Goal: Use online tool/utility: Utilize a website feature to perform a specific function

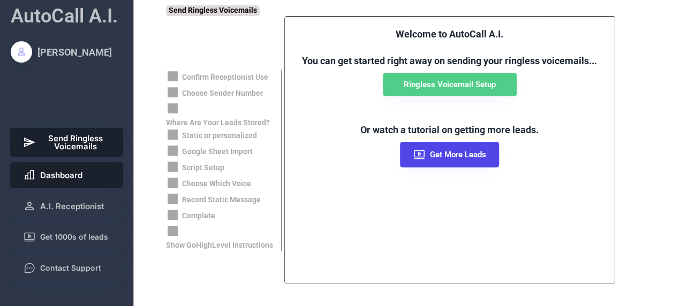
click at [70, 172] on span "Dashboard" at bounding box center [61, 175] width 42 height 8
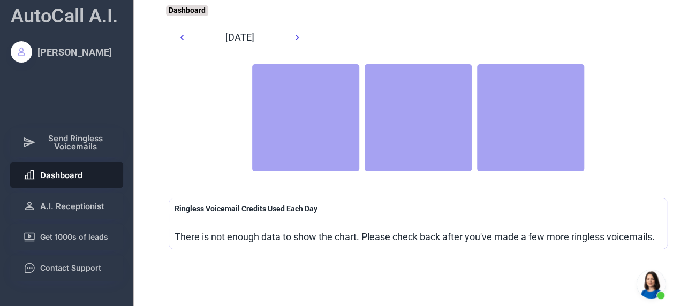
scroll to position [350, 0]
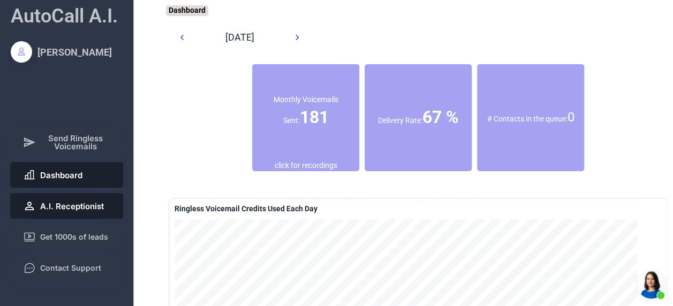
click at [90, 205] on span "A.I. Receptionist" at bounding box center [72, 206] width 64 height 8
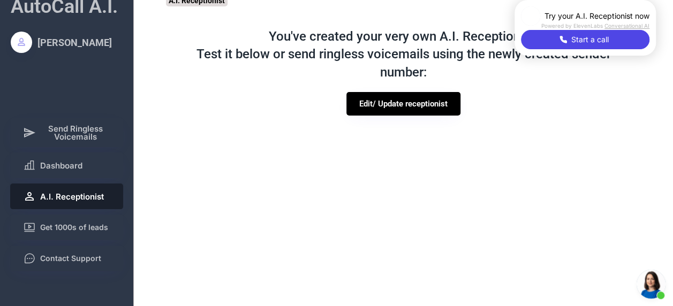
scroll to position [9, 0]
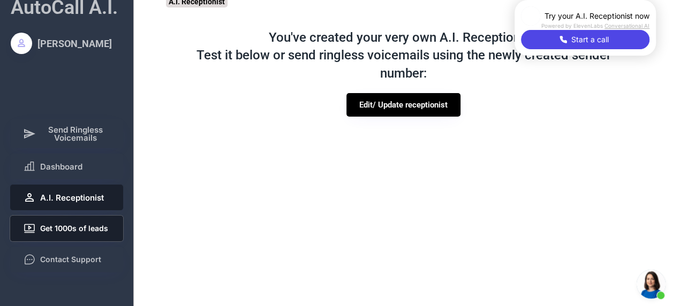
click at [109, 225] on button "Get 1000s of leads" at bounding box center [66, 229] width 113 height 26
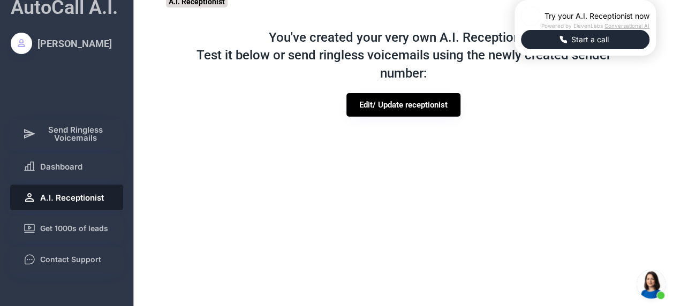
click at [568, 45] on span "Start a call" at bounding box center [590, 39] width 44 height 11
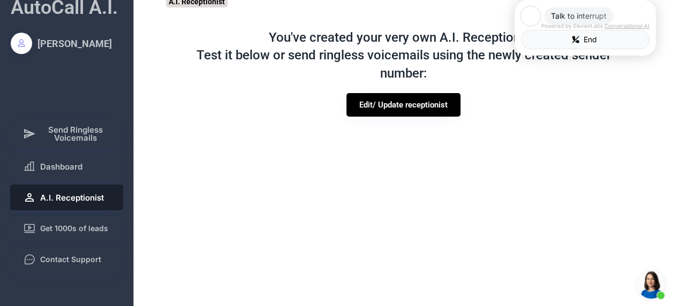
click at [521, 49] on button "End" at bounding box center [585, 39] width 128 height 19
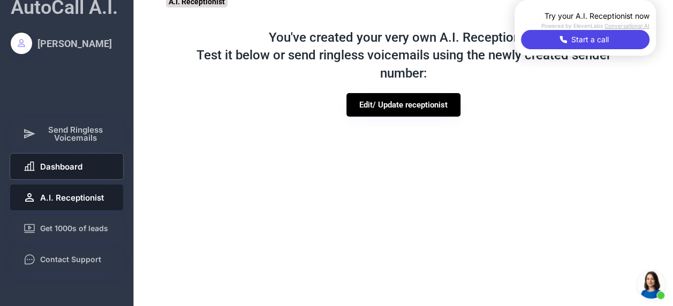
click at [78, 169] on span "Dashboard" at bounding box center [61, 167] width 42 height 8
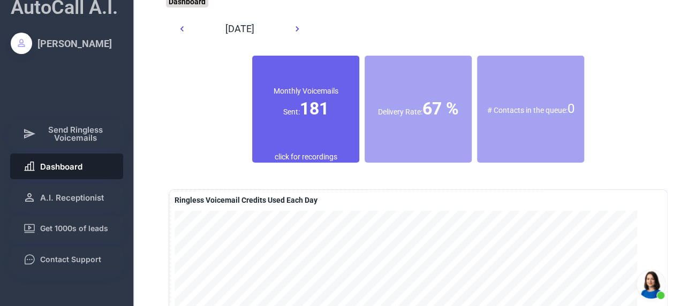
click at [321, 112] on div "Monthly Voicemails Sent: 181" at bounding box center [305, 103] width 107 height 34
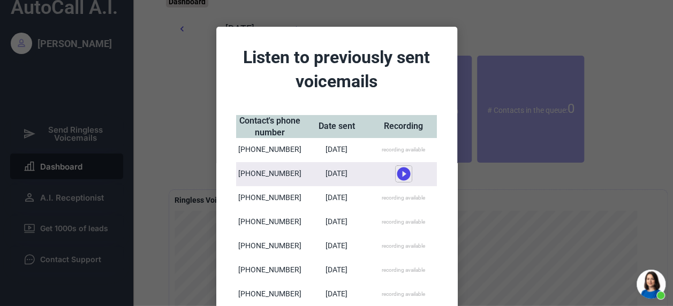
click at [400, 171] on use at bounding box center [402, 173] width 13 height 13
click at [400, 169] on icon at bounding box center [403, 170] width 16 height 16
click at [400, 169] on use at bounding box center [402, 173] width 13 height 13
click at [400, 169] on icon at bounding box center [403, 170] width 16 height 16
